Goal: Information Seeking & Learning: Learn about a topic

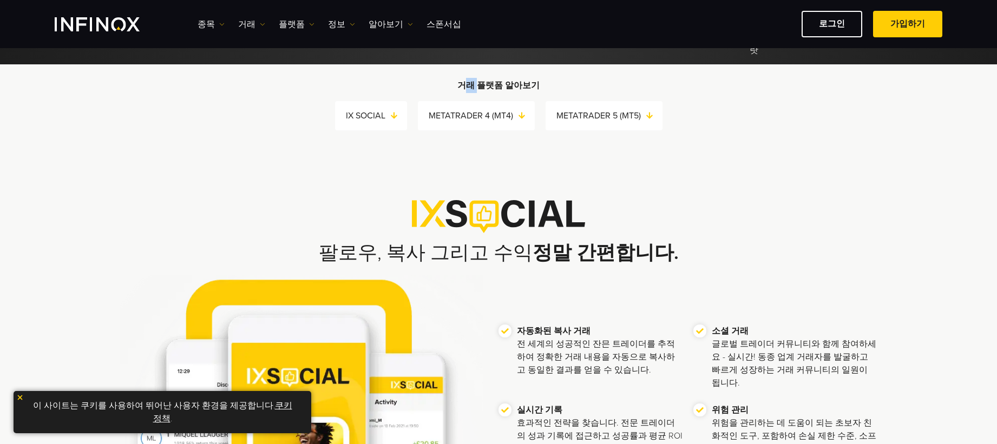
drag, startPoint x: 467, startPoint y: 83, endPoint x: 520, endPoint y: 83, distance: 53.0
click at [513, 83] on strong "거래 플랫폼 알아보기" at bounding box center [498, 85] width 82 height 11
click at [520, 83] on strong "거래 플랫폼 알아보기" at bounding box center [498, 85] width 82 height 11
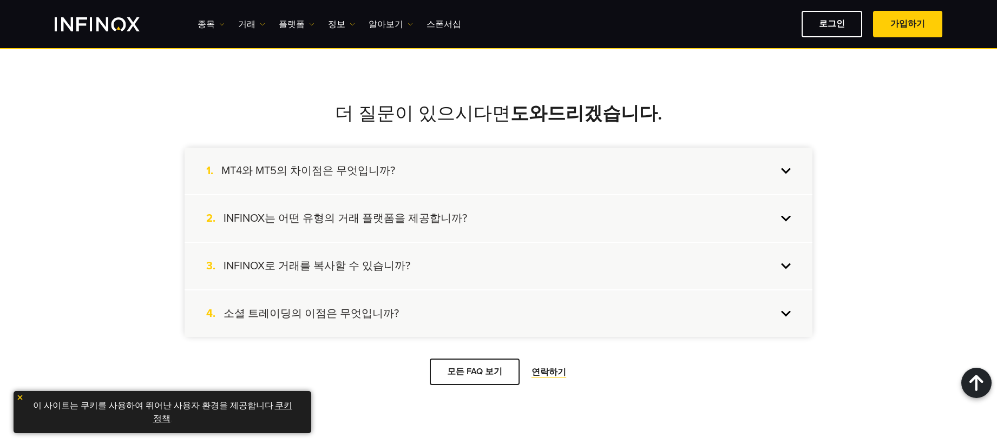
scroll to position [2219, 0]
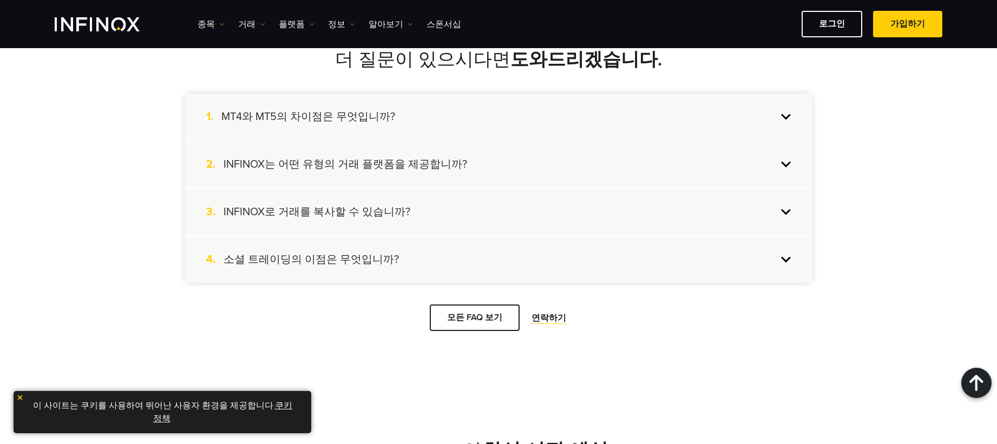
click at [354, 116] on h4 "MT4와 MT5의 차이점은 무엇입니까?" at bounding box center [308, 117] width 174 height 14
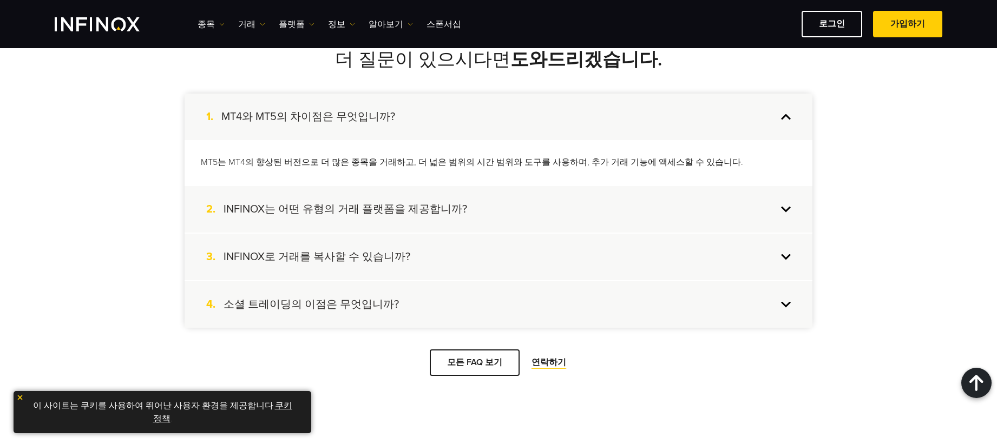
scroll to position [0, 0]
drag, startPoint x: 332, startPoint y: 160, endPoint x: 429, endPoint y: 162, distance: 96.9
click at [404, 162] on p "MT5는 MT4의 향상된 버전으로 더 많은 종목을 거래하고, 더 넓은 범위의 시간 범위와 도구를 사용하며, 추가 거래 기능에 액세스할 수 있습…" at bounding box center [498, 162] width 595 height 12
click at [424, 210] on h4 "INFINOX는 어떤 유형의 거래 플랫폼을 제공합니까?" at bounding box center [346, 209] width 244 height 14
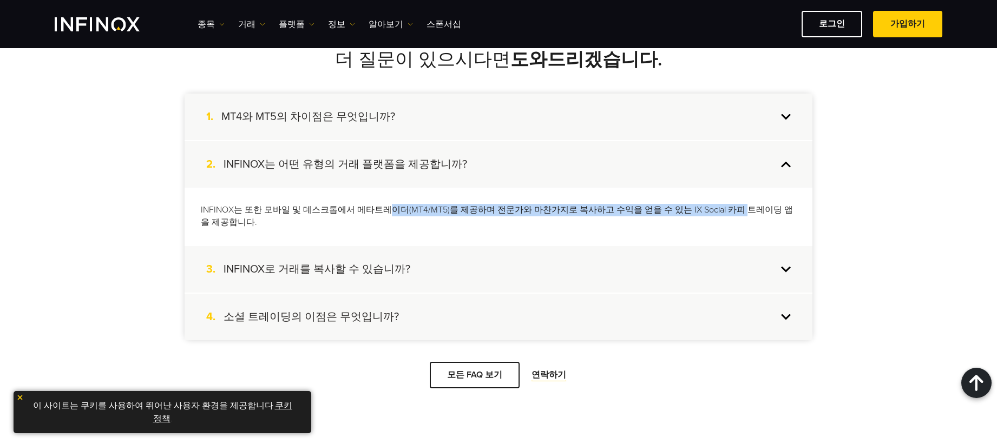
drag, startPoint x: 440, startPoint y: 213, endPoint x: 751, endPoint y: 213, distance: 311.2
click at [751, 213] on p "INFINOX는 또한 모바일 및 데스크톱에서 메타트레이더(MT4/MT5)를 제공하며 전문가와 마찬가지로 복사하고 수익을 얻을 수 있는 IX S…" at bounding box center [498, 216] width 595 height 25
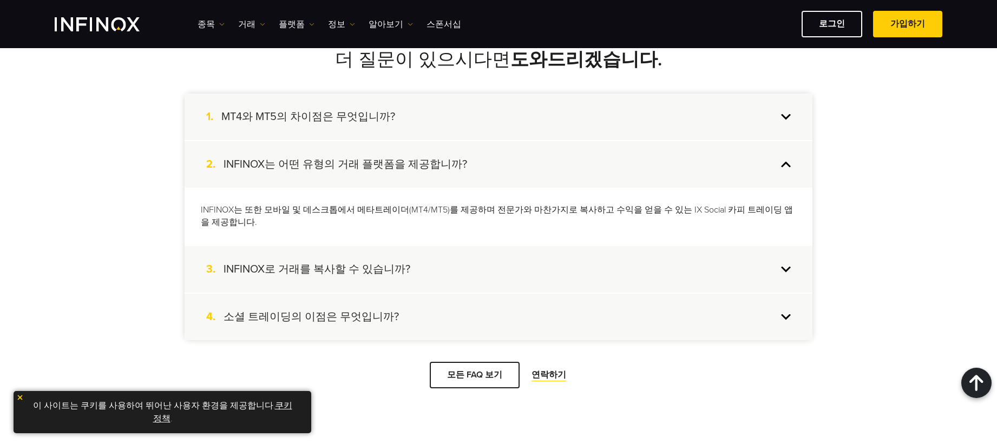
click at [419, 272] on div "3. INFINOX로 거래를 복사할 수 있습니까?" at bounding box center [499, 269] width 628 height 47
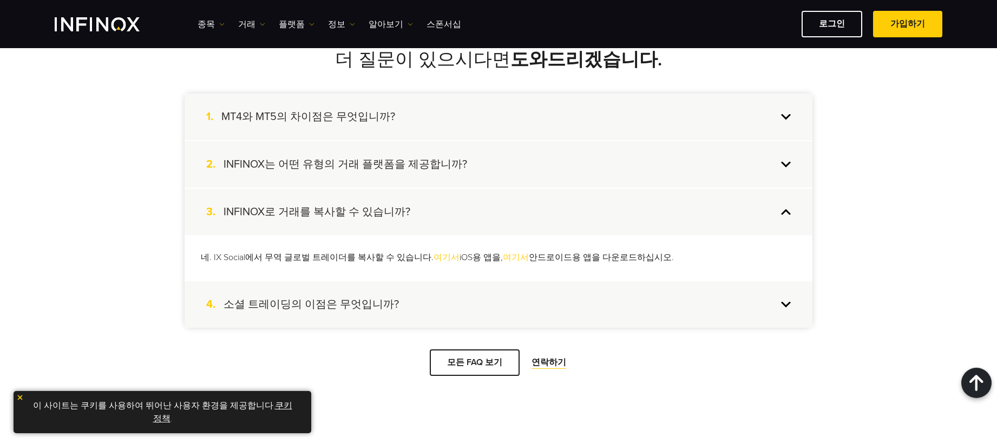
click at [397, 299] on h4 "소셜 트레이딩의 이점은 무엇입니까?" at bounding box center [311, 305] width 175 height 14
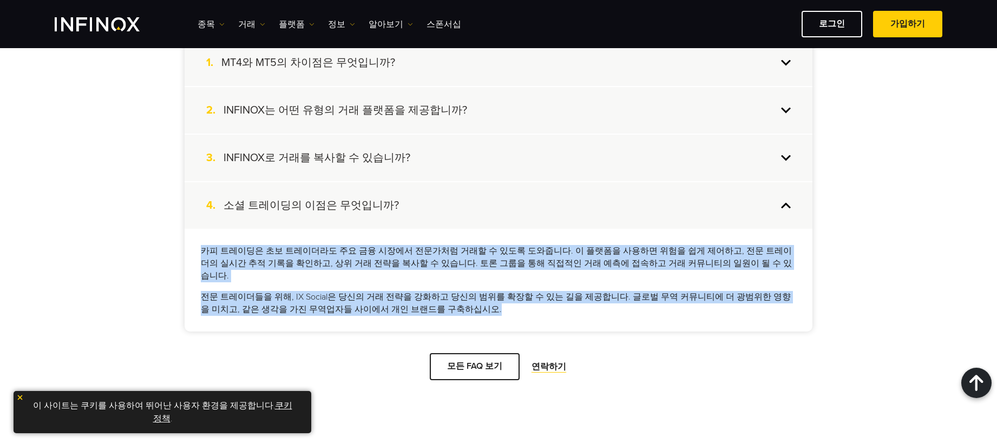
drag, startPoint x: 204, startPoint y: 248, endPoint x: 757, endPoint y: 315, distance: 556.7
click at [752, 313] on div "카피 트레이딩은 초보 트레이더라도 주요 금융 시장에서 전문가처럼 거래할 수 있도록 도와줍니다. 이 플랫폼을 사용하면 위험을 쉽게 제어하고, 전…" at bounding box center [499, 280] width 628 height 103
click at [723, 308] on p "전문 트레이더들을 위해, IX Social은 당신의 거래 전략을 강화하고 당신의 범위를 확장할 수 있는 길을 제공합니다. 글로벌 무역 커뮤니티…" at bounding box center [498, 303] width 595 height 25
